Goal: Information Seeking & Learning: Learn about a topic

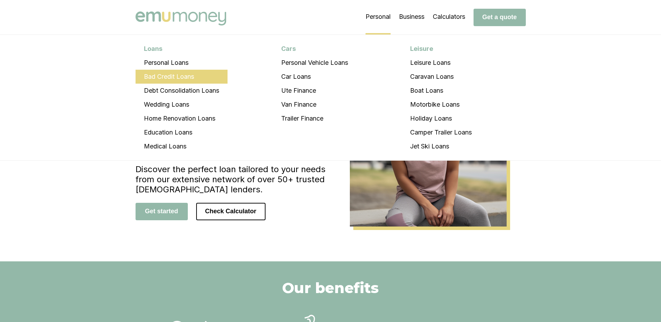
click at [181, 76] on li "Bad Credit Loans" at bounding box center [182, 77] width 92 height 14
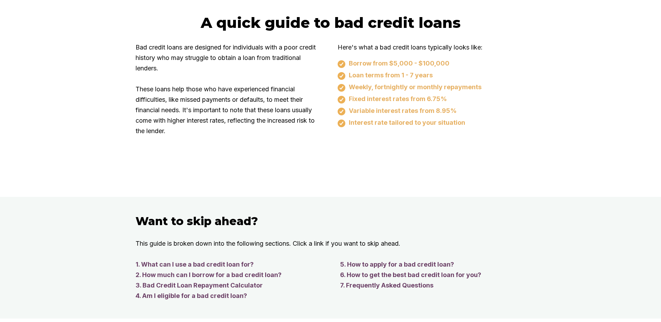
scroll to position [418, 0]
click at [239, 297] on link "4. Am I eligible for a bad credit loan?" at bounding box center [231, 295] width 191 height 10
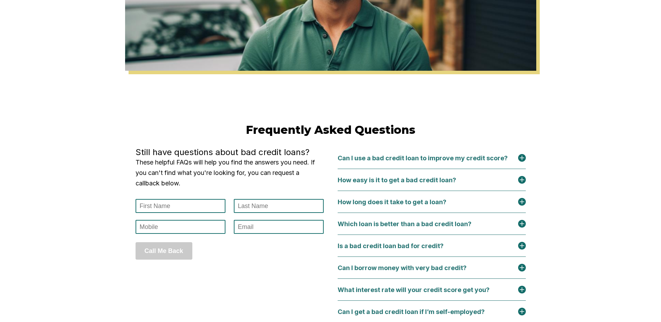
scroll to position [2818, 0]
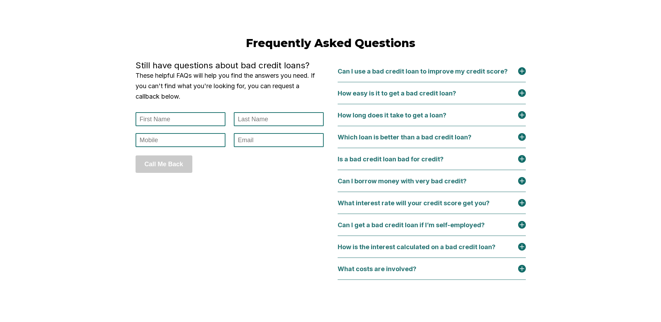
click at [460, 185] on div "Can I borrow money with very bad credit?" at bounding box center [406, 180] width 137 height 7
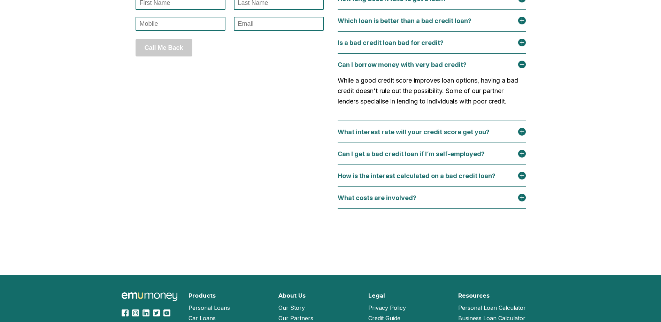
scroll to position [2957, 0]
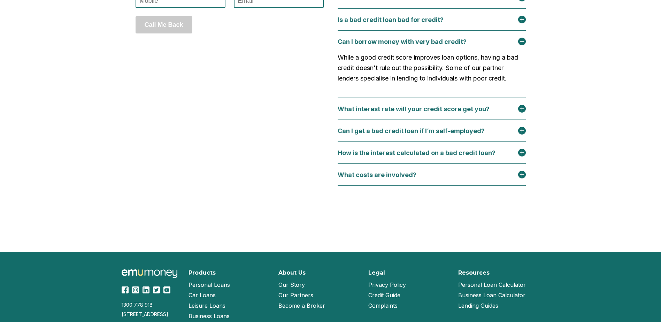
click at [475, 113] on div "What interest rate will your credit score get you?" at bounding box center [418, 108] width 160 height 7
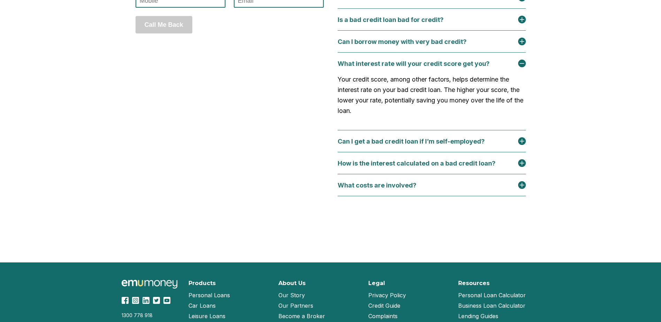
click at [488, 145] on div "Can I get a bad credit loan if I’m self-employed?" at bounding box center [415, 141] width 155 height 7
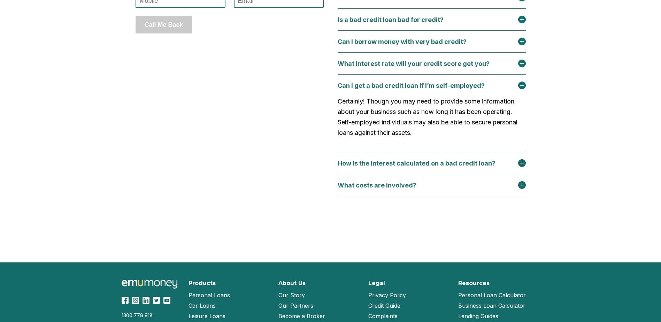
click at [427, 189] on div "What costs are involved?" at bounding box center [432, 185] width 188 height 8
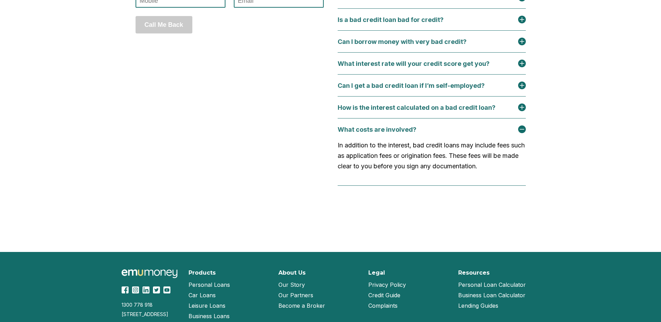
click at [444, 111] on div "How is the interest calculated on a bad credit loan?" at bounding box center [421, 107] width 166 height 7
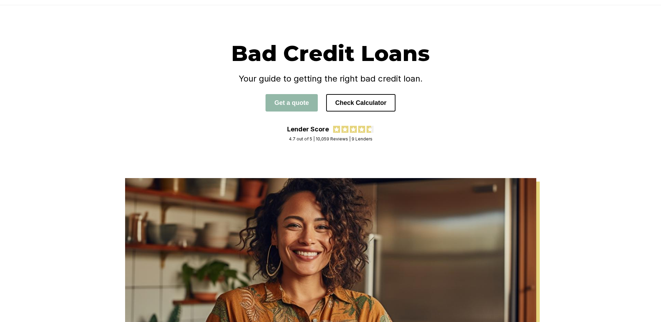
scroll to position [0, 0]
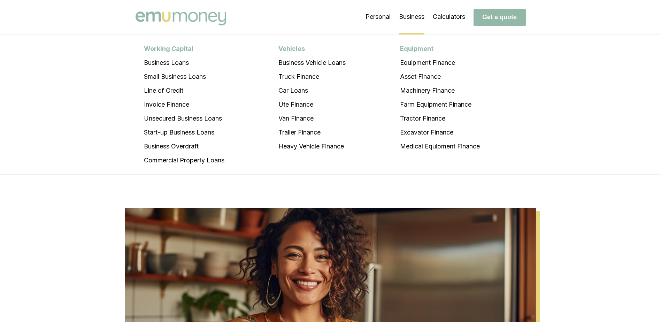
click at [416, 15] on li "Business Working Capital Business Loans Small Business Loans Line of Credit Inv…" at bounding box center [411, 17] width 25 height 35
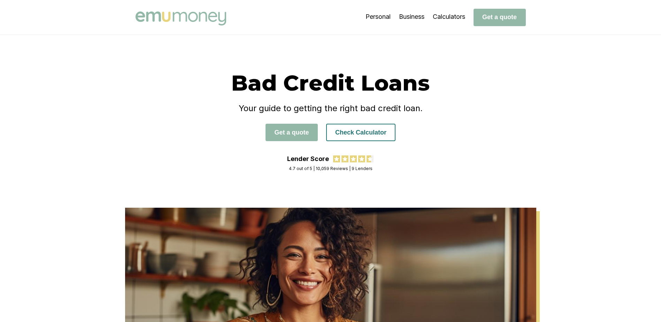
click at [384, 131] on button "Check Calculator" at bounding box center [360, 132] width 69 height 17
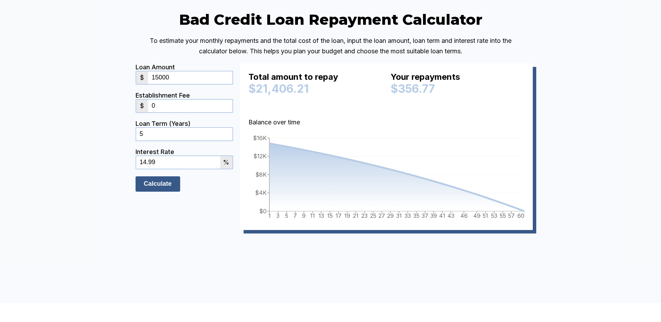
click at [166, 192] on input "Calculate" at bounding box center [158, 183] width 45 height 15
drag, startPoint x: 142, startPoint y: 120, endPoint x: 134, endPoint y: 120, distance: 7.3
click at [134, 120] on div "Bad Credit Loan Repayment Calculator To estimate your monthly repayments and th…" at bounding box center [331, 130] width 418 height 240
type input "20000"
click at [112, 159] on div "Bad Credit Loan Repayment Calculator To estimate your monthly repayments and th…" at bounding box center [330, 130] width 661 height 345
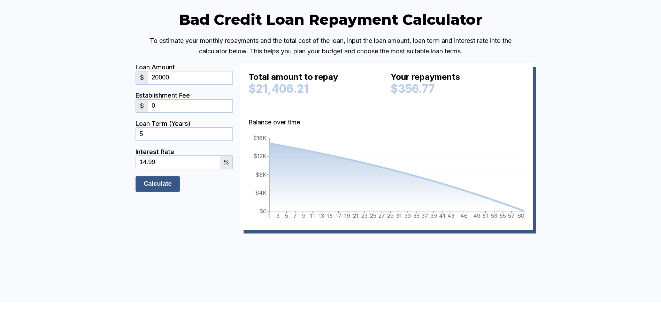
click at [169, 192] on input "Calculate" at bounding box center [158, 183] width 45 height 15
click at [151, 140] on input "5" at bounding box center [184, 134] width 96 height 13
drag, startPoint x: 151, startPoint y: 177, endPoint x: 121, endPoint y: 175, distance: 30.0
click at [121, 175] on div "Bad Credit Loan Repayment Calculator To estimate your monthly repayments and th…" at bounding box center [330, 130] width 661 height 345
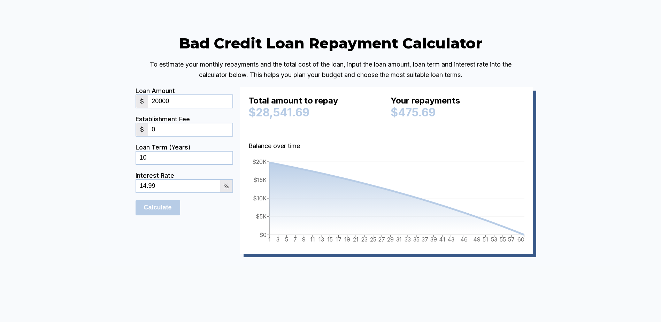
scroll to position [1462, 0]
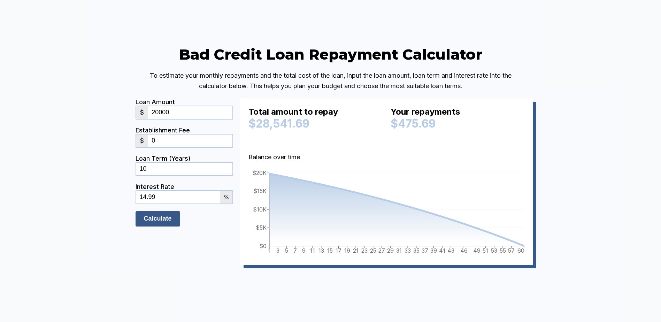
click at [151, 227] on input "Calculate" at bounding box center [158, 218] width 45 height 15
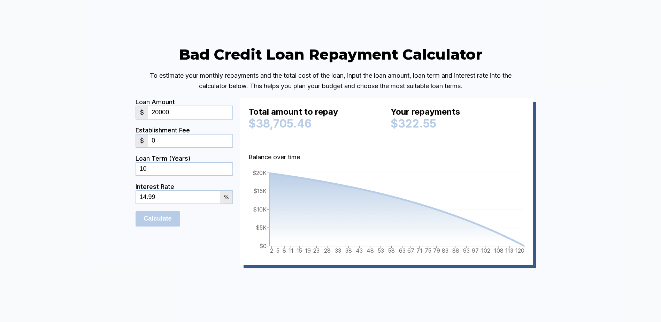
drag, startPoint x: 155, startPoint y: 209, endPoint x: 123, endPoint y: 206, distance: 31.5
click at [123, 206] on div "Bad Credit Loan Repayment Calculator To estimate your monthly repayments and th…" at bounding box center [330, 165] width 661 height 345
click at [155, 227] on input "Calculate" at bounding box center [158, 218] width 45 height 15
click at [116, 211] on div "Bad Credit Loan Repayment Calculator To estimate your monthly repayments and th…" at bounding box center [330, 165] width 661 height 345
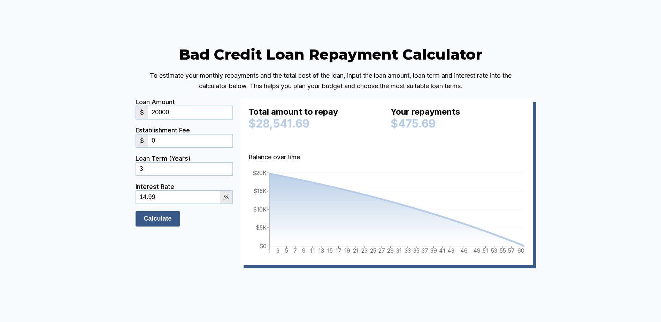
type input "3"
click at [158, 227] on input "Calculate" at bounding box center [158, 218] width 45 height 15
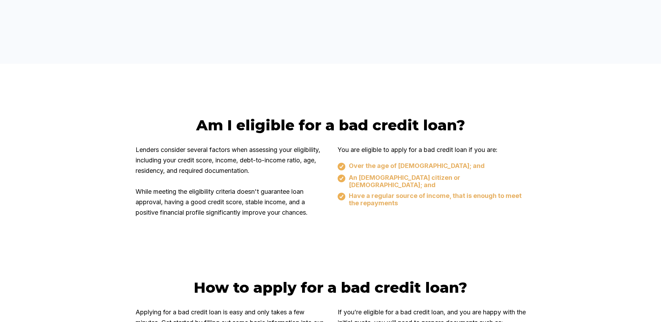
scroll to position [1845, 0]
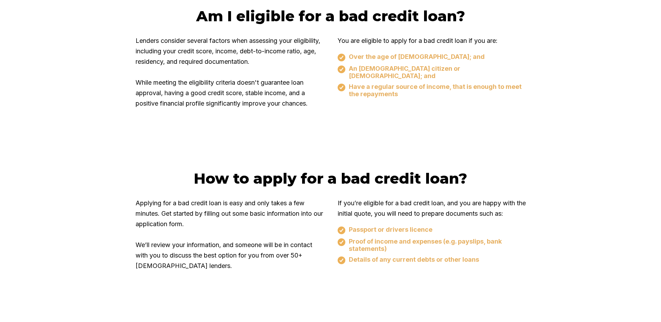
click at [425, 171] on div "How to apply for a bad credit loan? Applying for a bad credit loan is easy and …" at bounding box center [330, 224] width 661 height 215
